Goal: Information Seeking & Learning: Learn about a topic

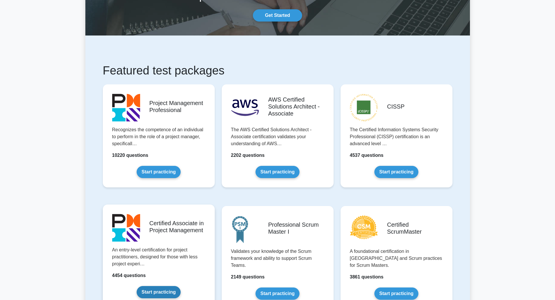
scroll to position [117, 0]
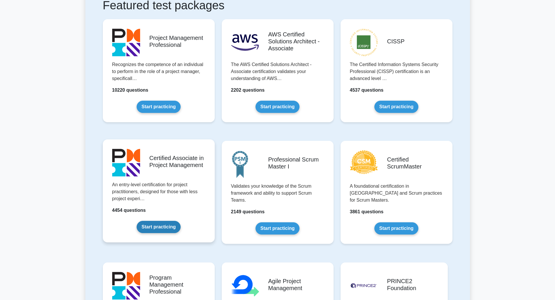
click at [181, 221] on link "Start practicing" at bounding box center [159, 227] width 44 height 12
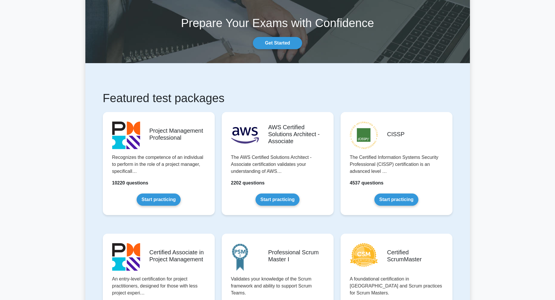
scroll to position [0, 0]
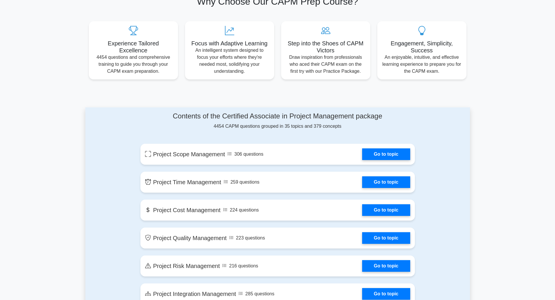
scroll to position [233, 0]
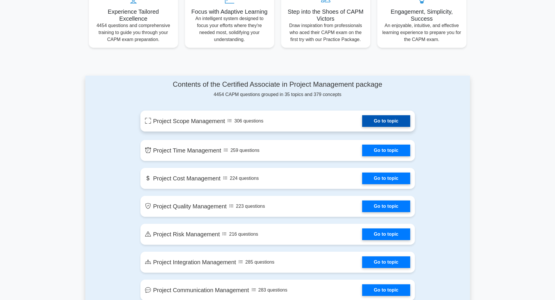
click at [362, 126] on link "Go to topic" at bounding box center [386, 121] width 48 height 12
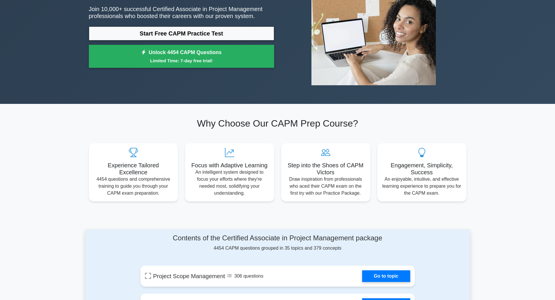
scroll to position [0, 0]
